Goal: Unclear: Unclear

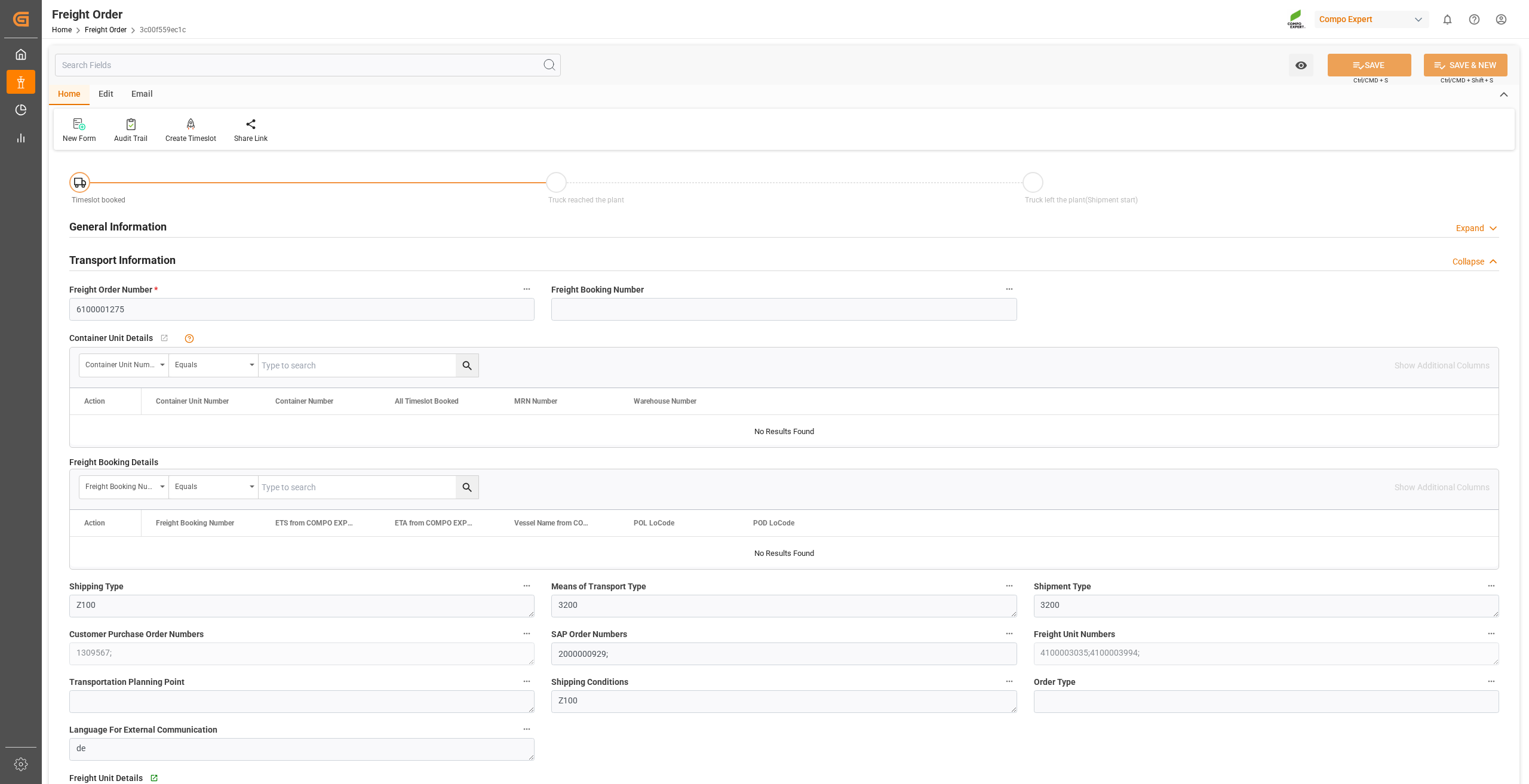
scroll to position [1194, 0]
